Goal: Navigation & Orientation: Find specific page/section

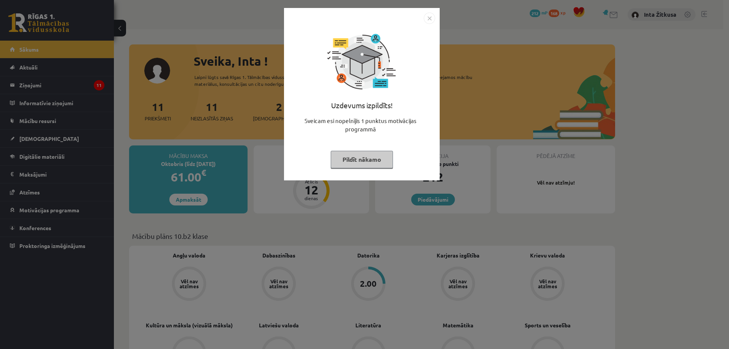
click at [430, 21] on img "Close" at bounding box center [429, 18] width 11 height 11
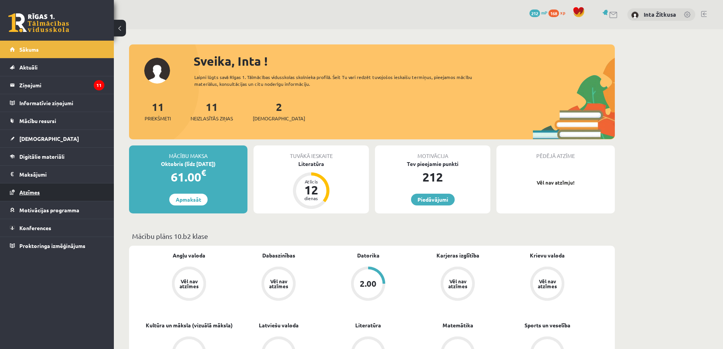
click at [35, 193] on span "Atzīmes" at bounding box center [29, 192] width 21 height 7
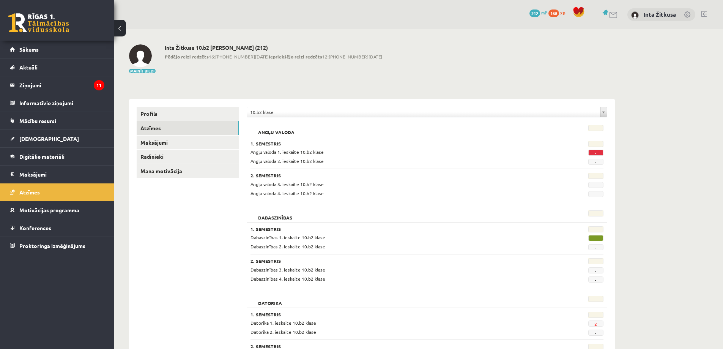
click at [598, 237] on span "-" at bounding box center [596, 238] width 15 height 6
click at [163, 171] on link "Mana motivācija" at bounding box center [188, 171] width 102 height 14
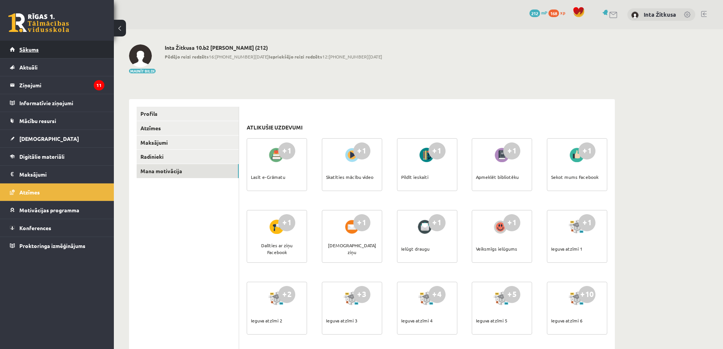
click at [38, 52] on link "Sākums" at bounding box center [57, 49] width 95 height 17
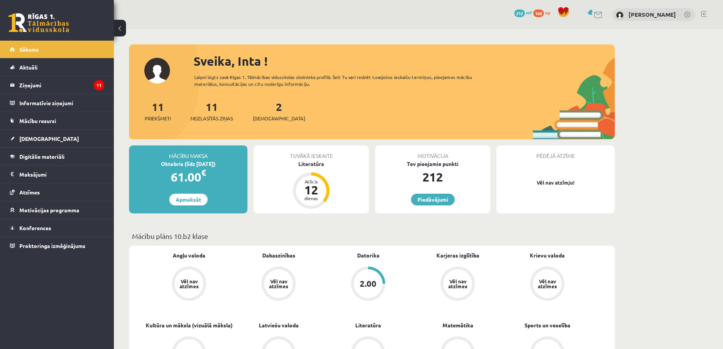
click at [687, 14] on link at bounding box center [688, 15] width 8 height 8
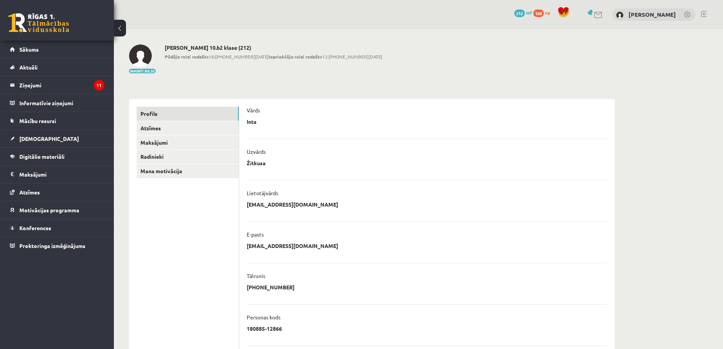
click at [705, 14] on link at bounding box center [704, 14] width 6 height 6
